Goal: Information Seeking & Learning: Learn about a topic

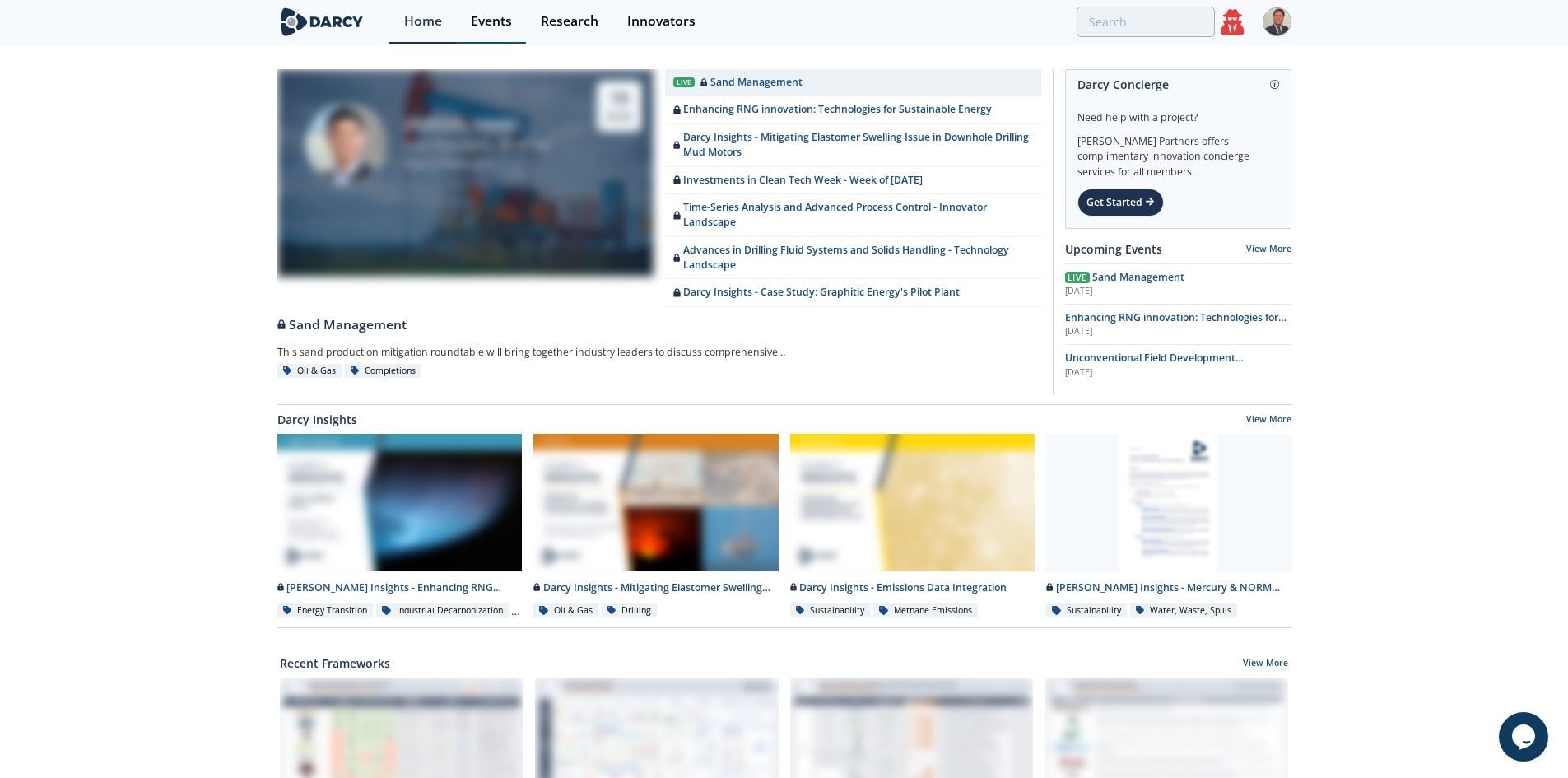
click at [503, 25] on div "Events" at bounding box center [491, 22] width 41 height 13
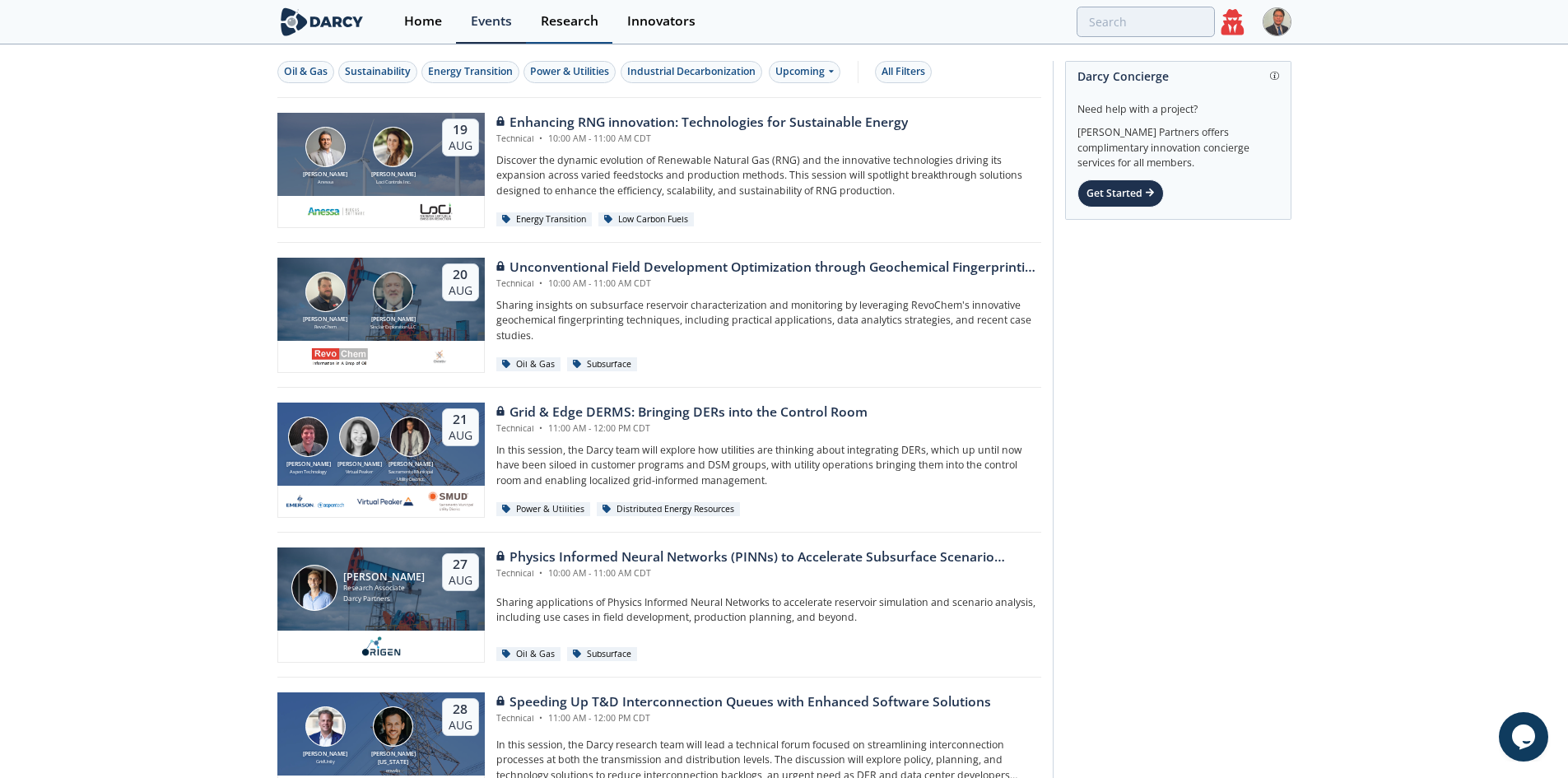
click at [607, 24] on link "Research" at bounding box center [569, 22] width 87 height 44
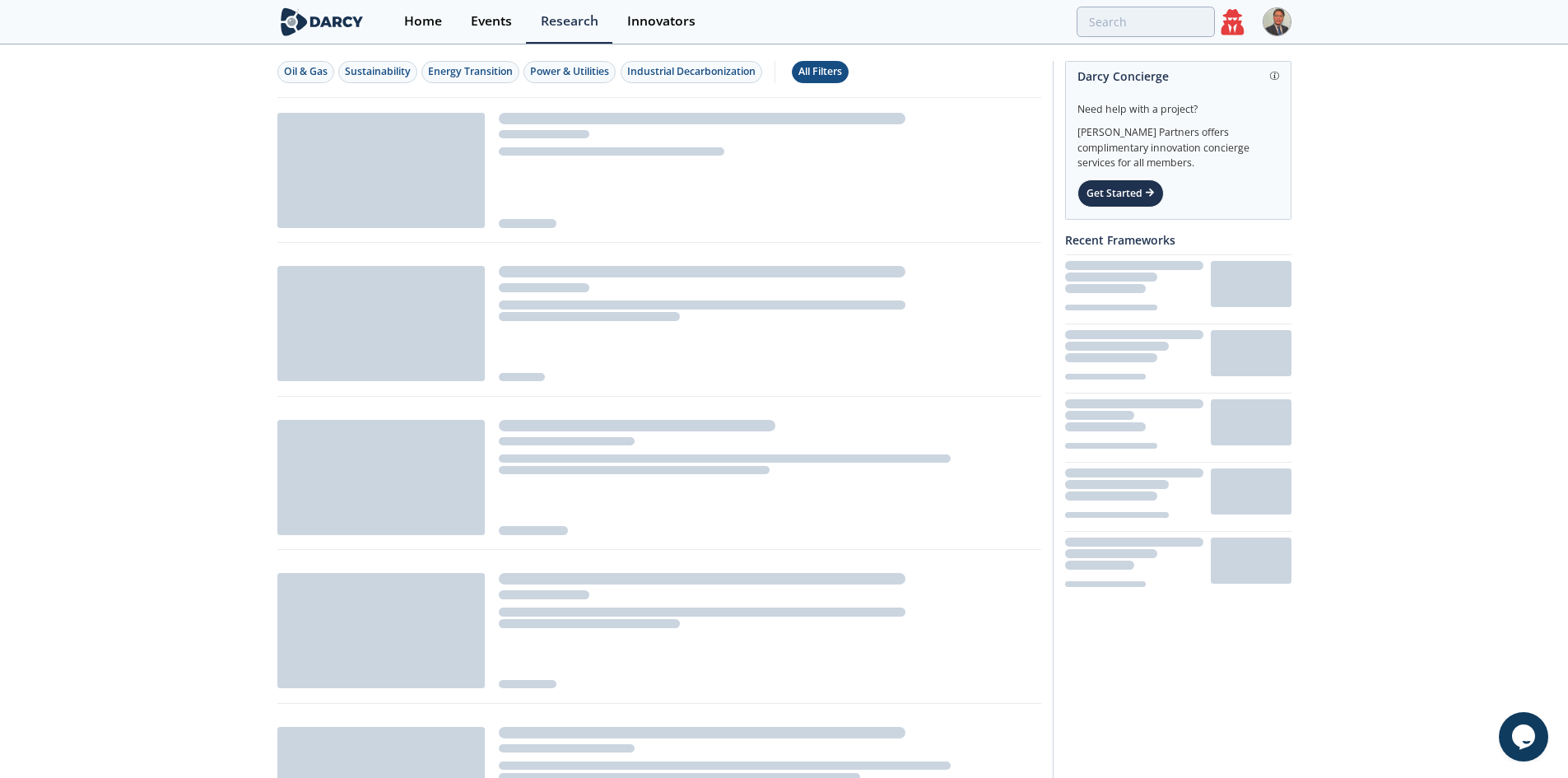
click at [807, 71] on div "All Filters" at bounding box center [820, 71] width 44 height 15
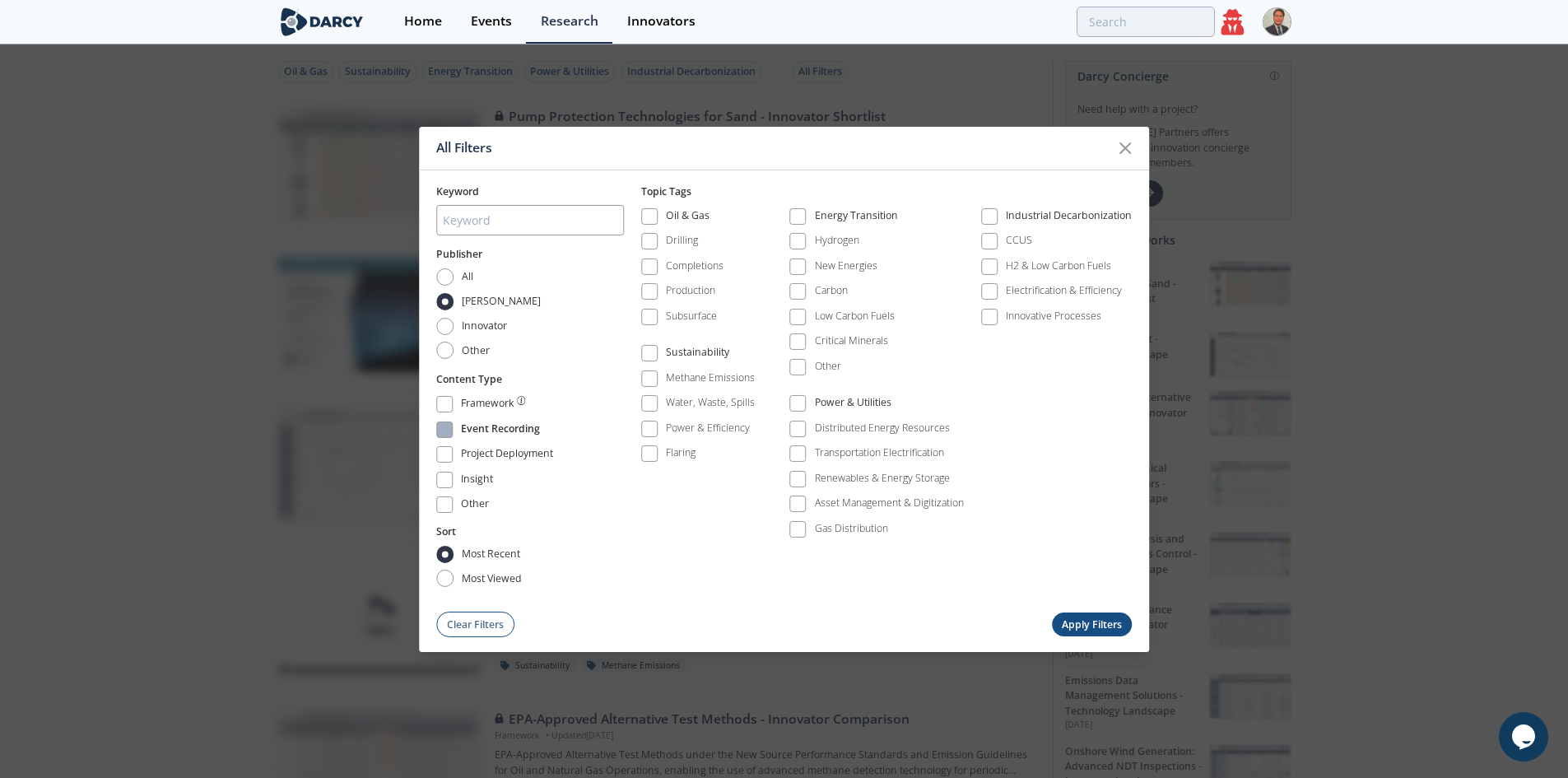
click at [496, 424] on div "Event Recording" at bounding box center [501, 432] width 79 height 20
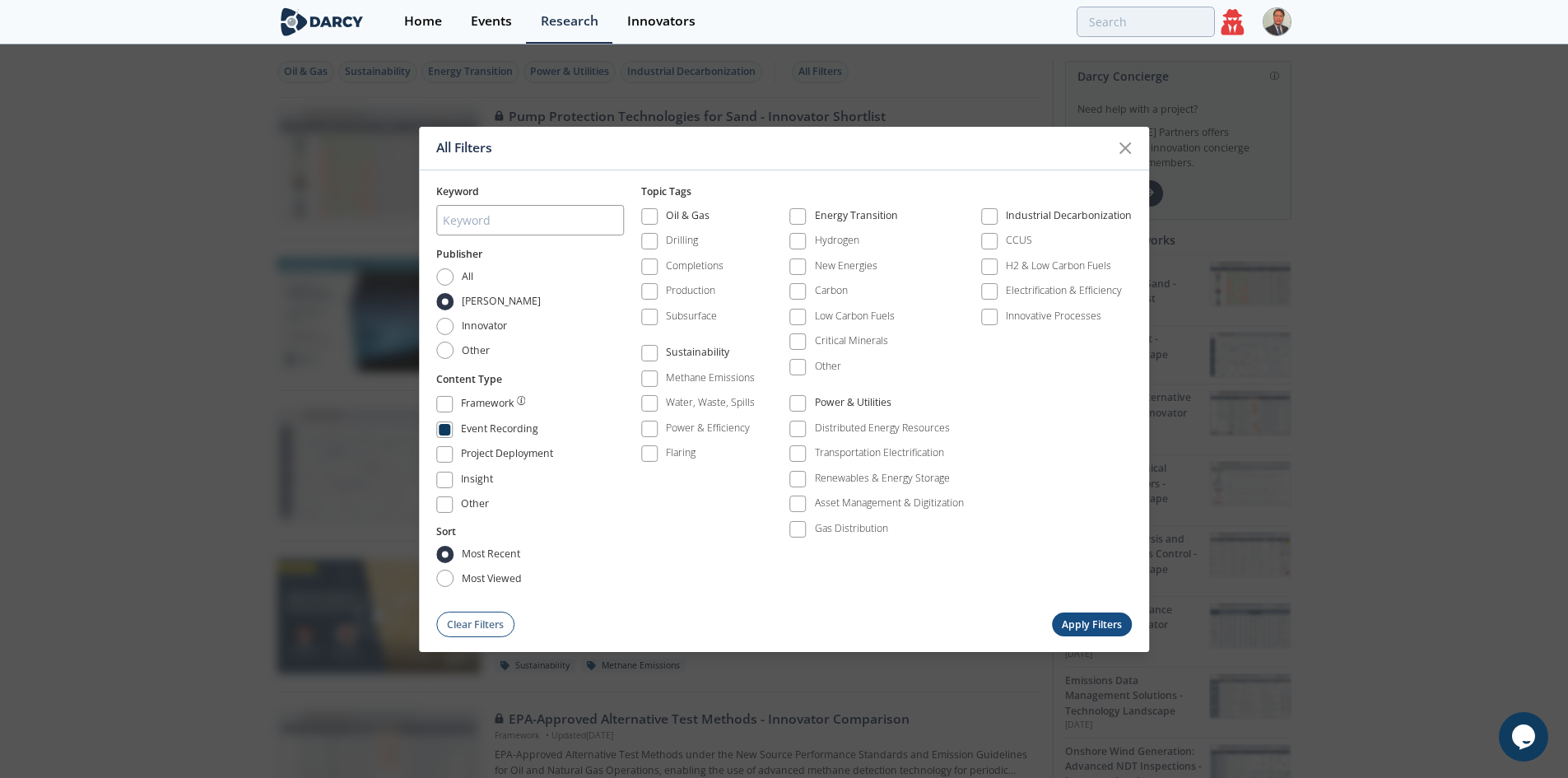
click at [1106, 622] on button "Apply Filters" at bounding box center [1092, 624] width 81 height 24
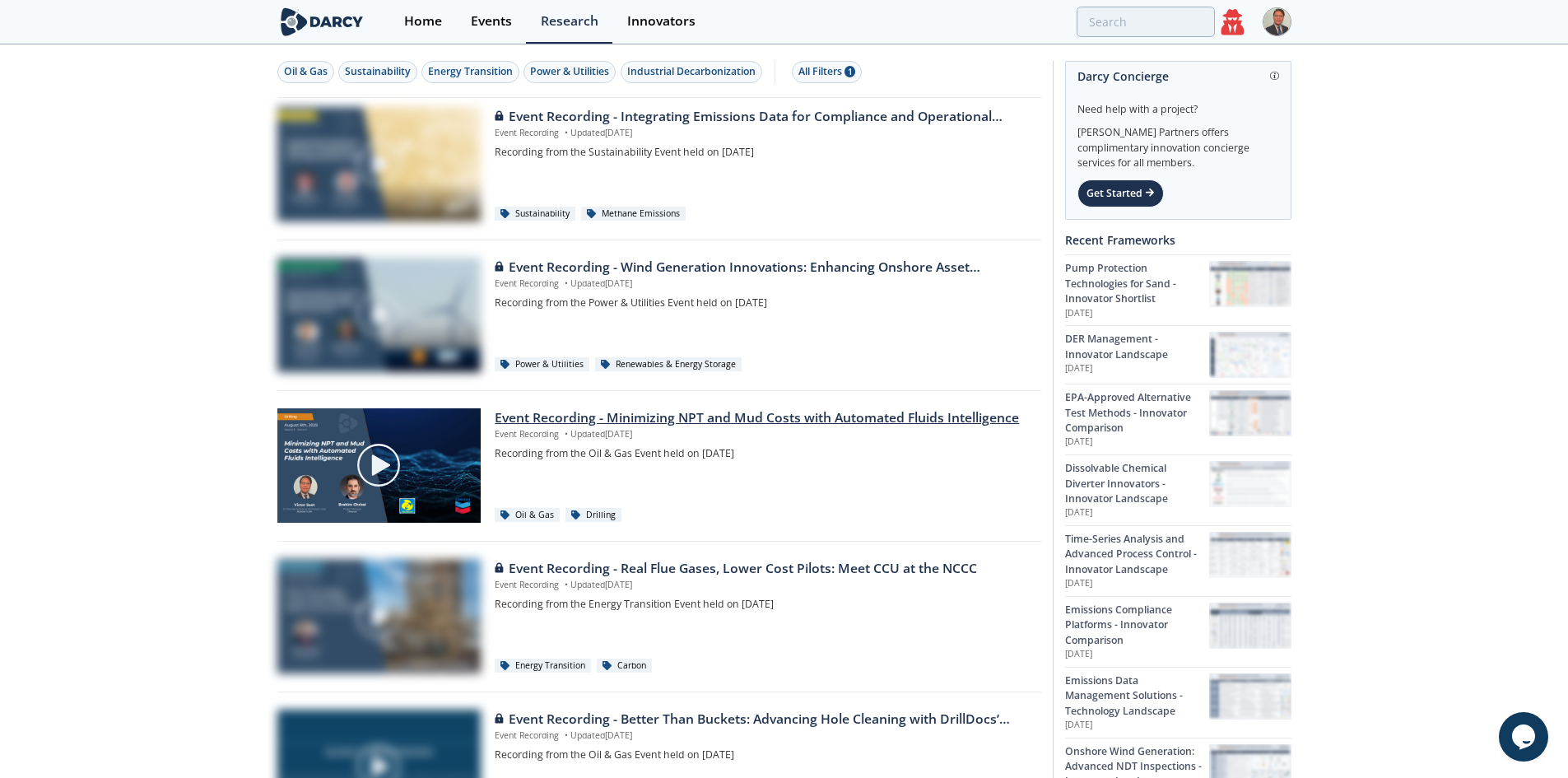
click at [863, 417] on div "Event Recording - Minimizing NPT and Mud Costs with Automated Fluids Intelligen…" at bounding box center [762, 418] width 534 height 20
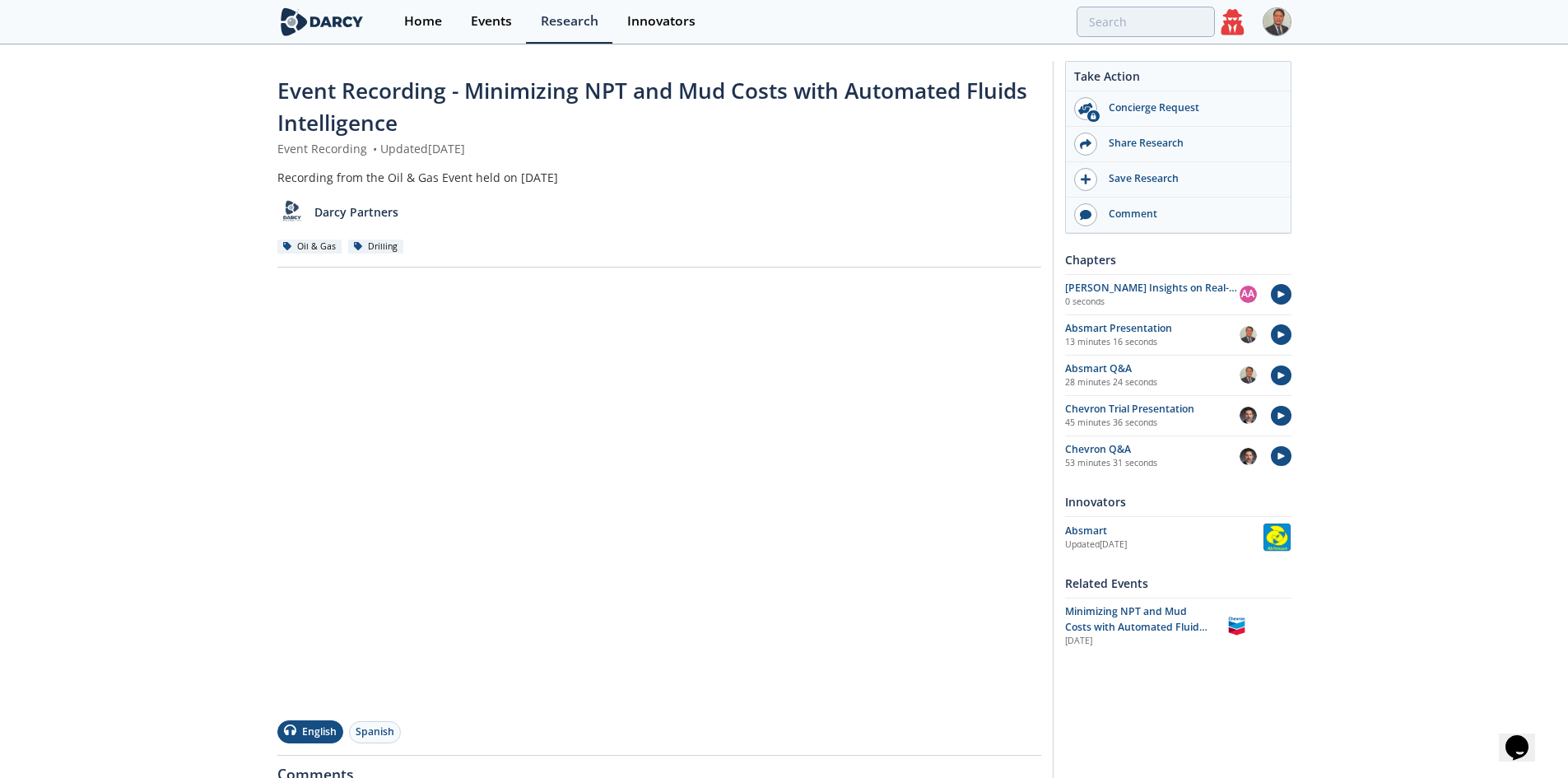
click at [1233, 16] on icon at bounding box center [1233, 22] width 23 height 25
